Goal: Transaction & Acquisition: Purchase product/service

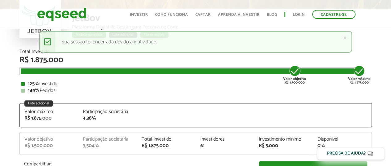
scroll to position [62, 0]
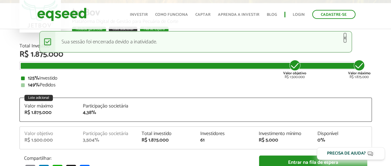
click at [343, 38] on link "×" at bounding box center [345, 38] width 4 height 6
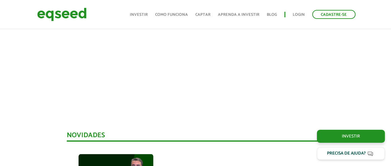
scroll to position [315, 0]
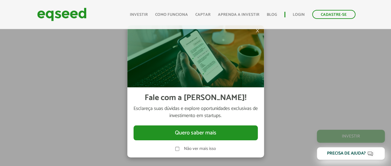
click at [199, 148] on label "Não ver mais isso" at bounding box center [200, 148] width 32 height 4
click at [208, 145] on div "Não ver mais isso" at bounding box center [195, 145] width 124 height 11
click at [211, 148] on label "Não ver mais isso" at bounding box center [200, 148] width 32 height 4
click at [258, 30] on span "×" at bounding box center [257, 30] width 4 height 7
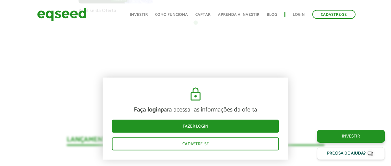
scroll to position [649, 0]
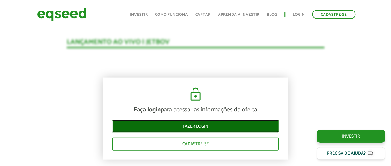
click at [174, 126] on link "Fazer login" at bounding box center [195, 125] width 167 height 13
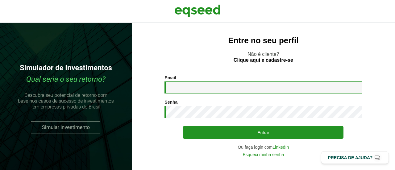
click at [195, 84] on input "Email *" at bounding box center [264, 88] width 198 height 12
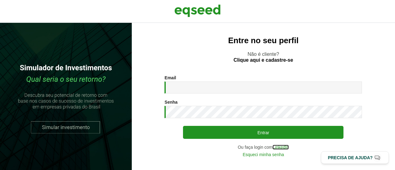
click at [282, 147] on link "LinkedIn" at bounding box center [281, 147] width 16 height 4
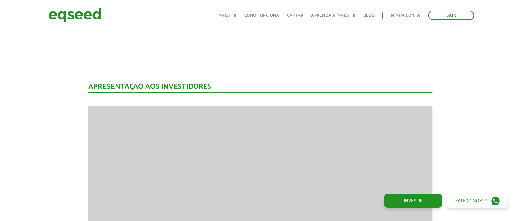
scroll to position [741, 0]
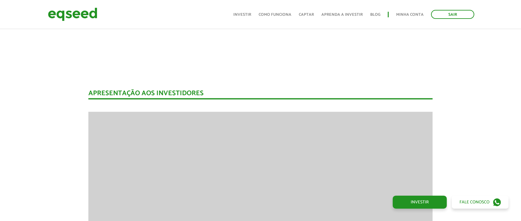
click at [267, 100] on div "Apresentação aos investidores BAIXAR APRESENTAÇÃO" at bounding box center [260, 222] width 344 height 264
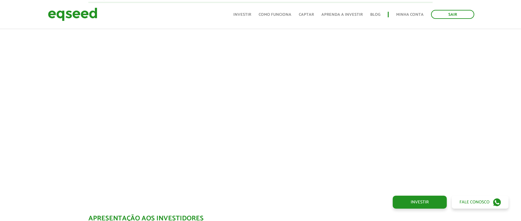
scroll to position [617, 0]
